Goal: Find specific page/section: Find specific page/section

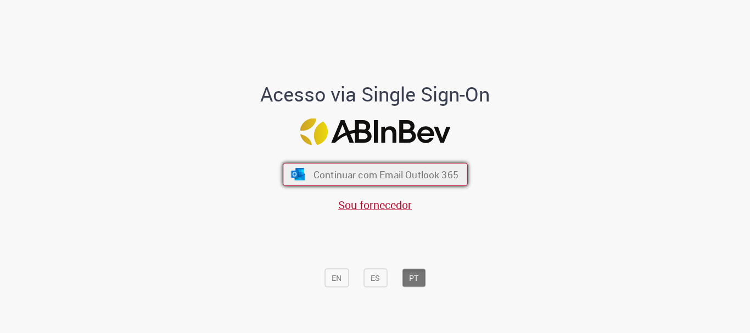
click at [413, 181] on span "Continuar com Email Outlook 365" at bounding box center [385, 175] width 145 height 13
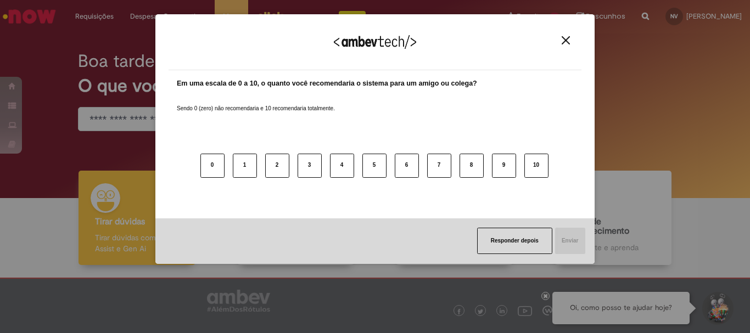
click at [562, 41] on img "Close" at bounding box center [566, 40] width 8 height 8
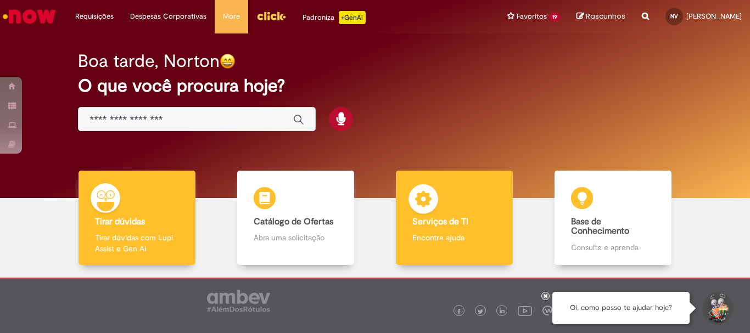
click at [451, 223] on b "Serviços de TI" at bounding box center [440, 221] width 56 height 11
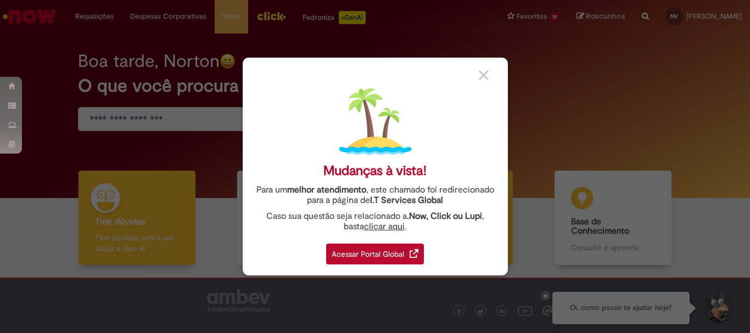
click at [451, 223] on div "Caso sua questão seja relacionado a .Now, Click ou Lupi , basta clicar aqui ." at bounding box center [375, 221] width 249 height 21
click at [394, 253] on div "Acessar Portal Global" at bounding box center [375, 254] width 98 height 21
